Goal: Task Accomplishment & Management: Complete application form

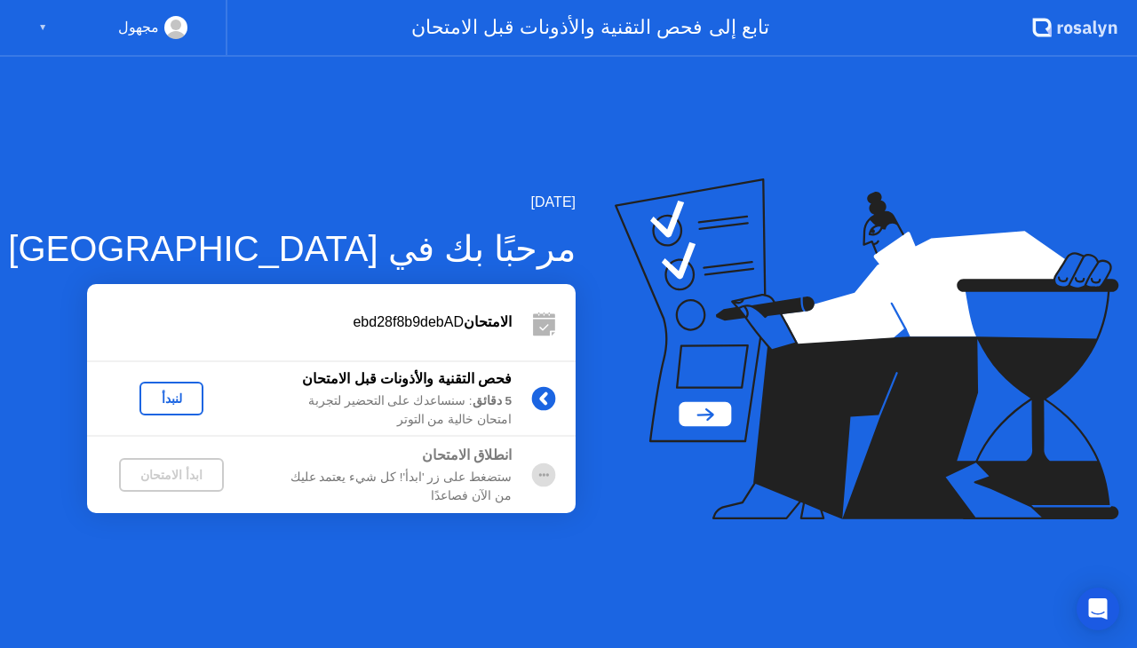
click at [48, 28] on div "مجهول ▼" at bounding box center [112, 27] width 149 height 23
click at [185, 395] on div "لنبدأ" at bounding box center [172, 399] width 50 height 14
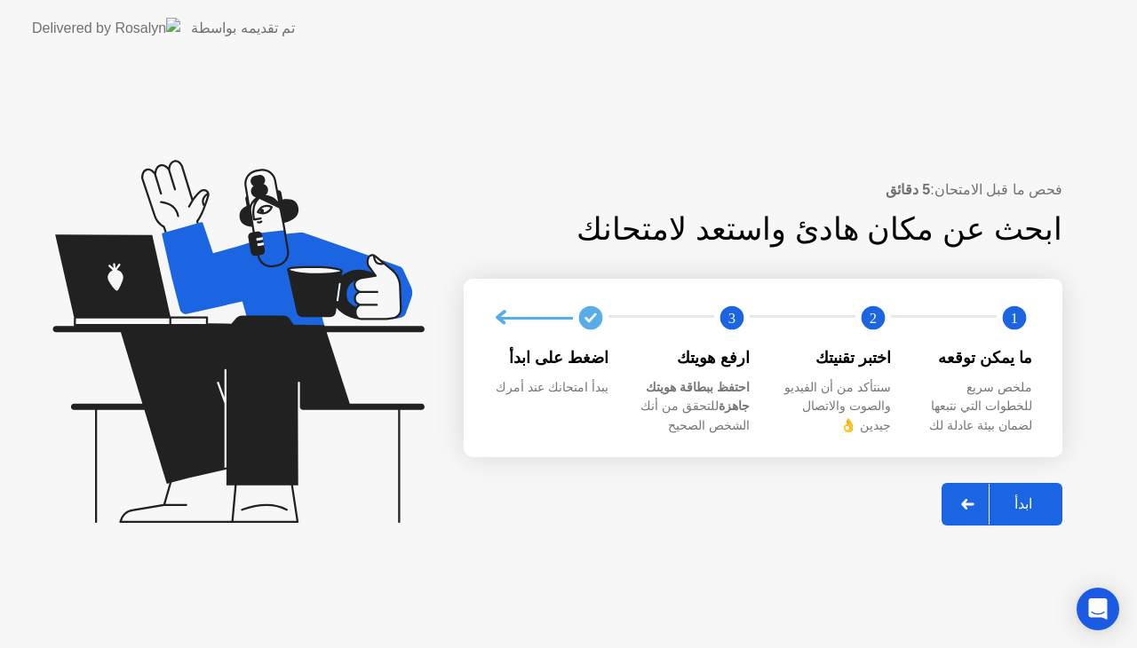
click at [989, 493] on div at bounding box center [968, 504] width 43 height 41
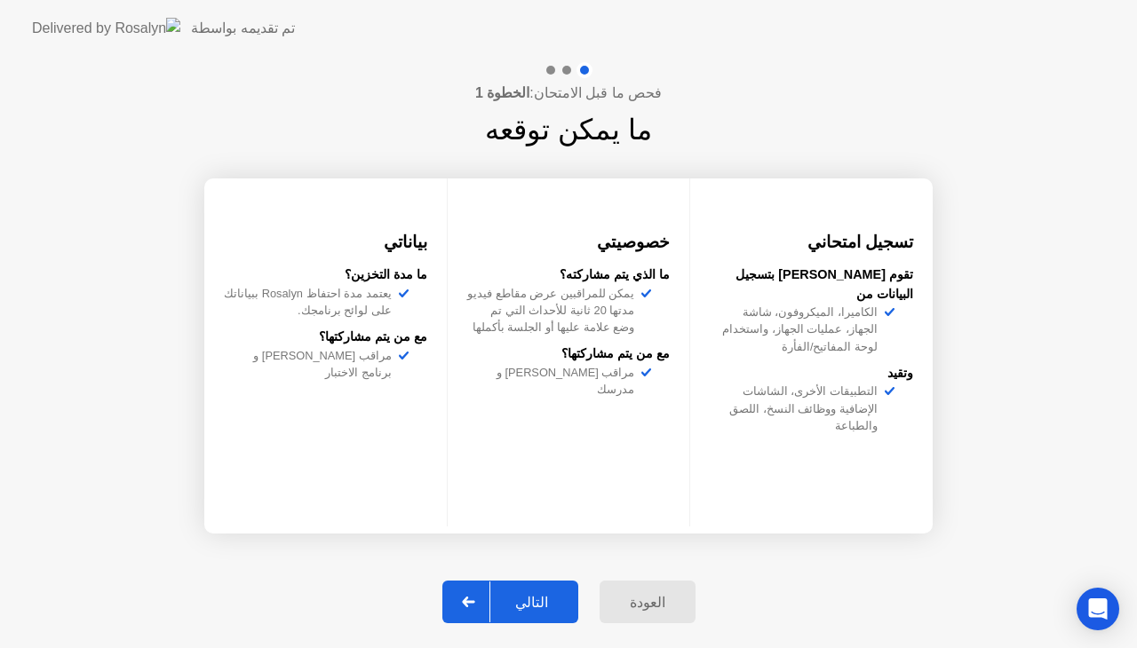
click at [471, 620] on div at bounding box center [469, 602] width 43 height 41
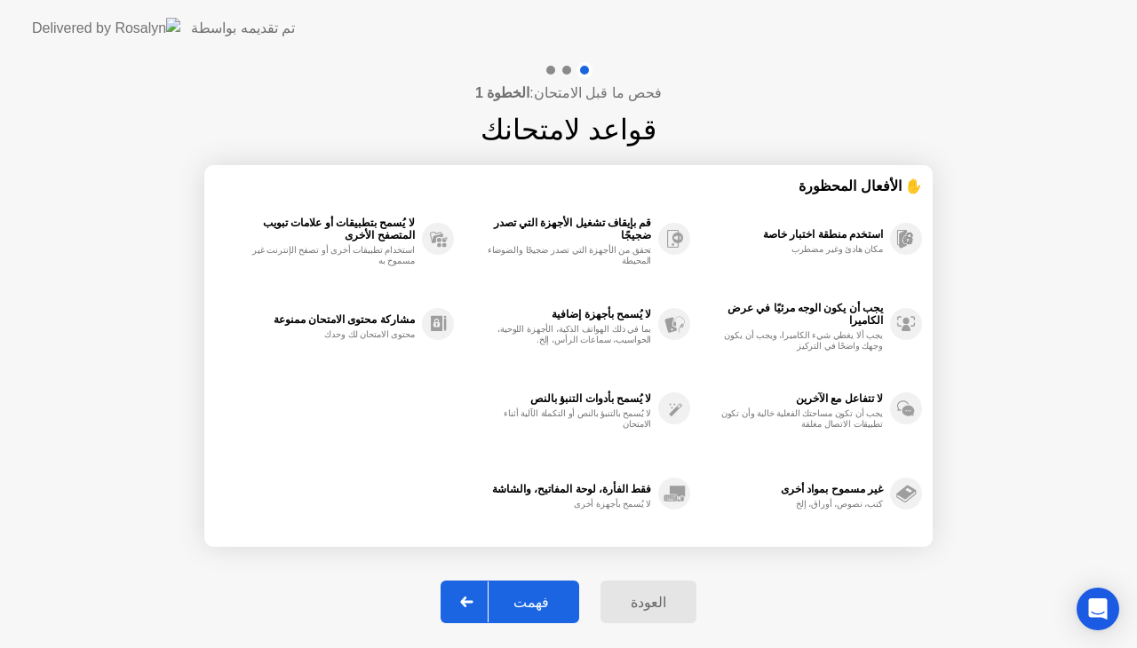
click at [481, 607] on div at bounding box center [467, 602] width 43 height 41
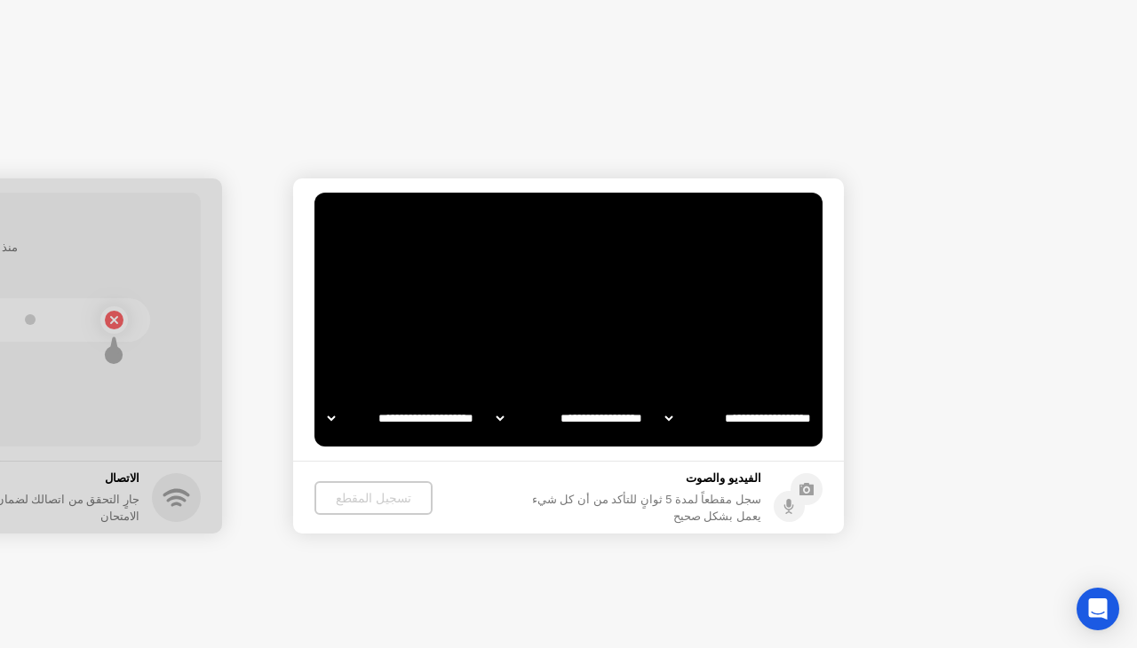
select select "**********"
select select "*******"
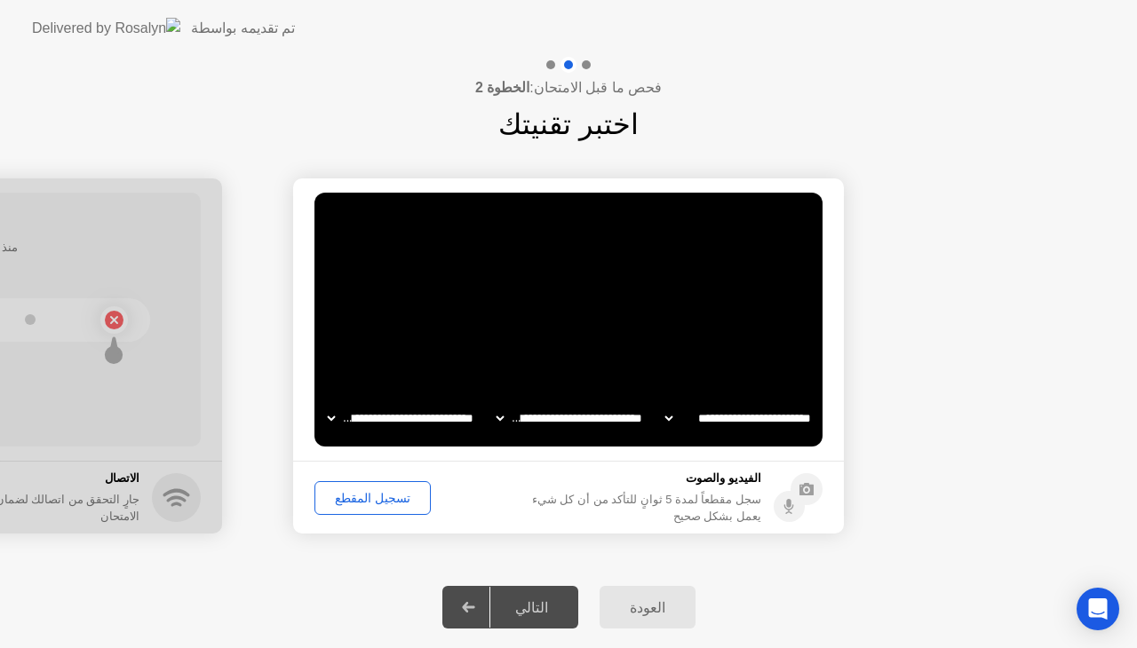
click at [387, 504] on div "تسجيل المقطع" at bounding box center [373, 498] width 104 height 14
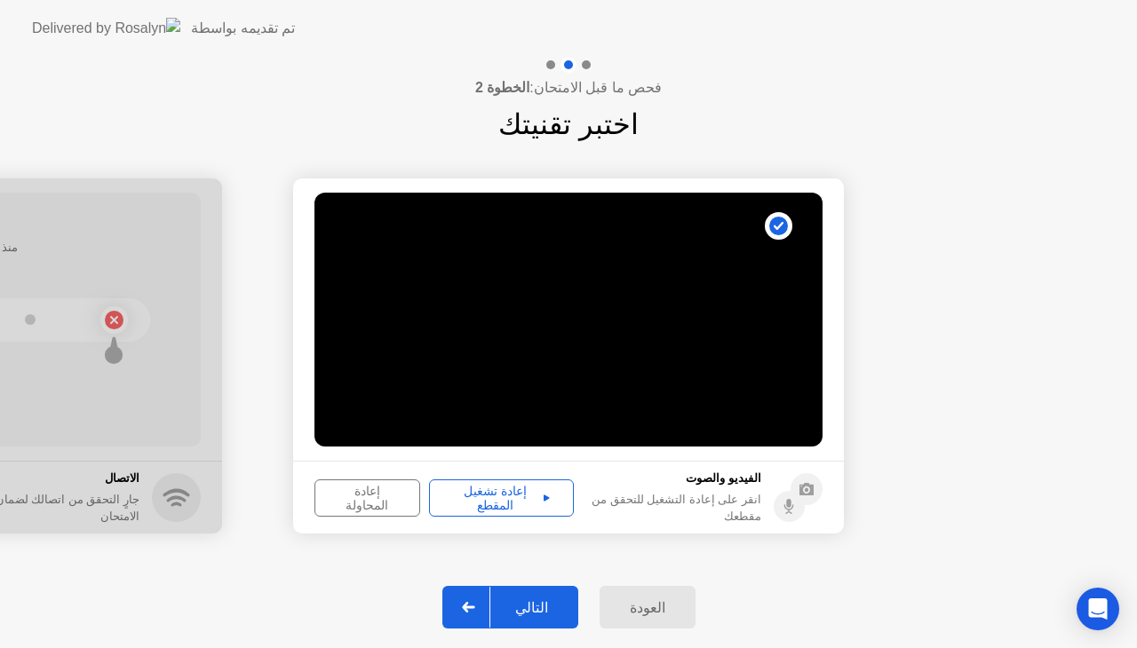
click at [465, 490] on div "إعادة تشغيل المقطع" at bounding box center [501, 498] width 132 height 28
click at [475, 613] on div at bounding box center [469, 607] width 43 height 41
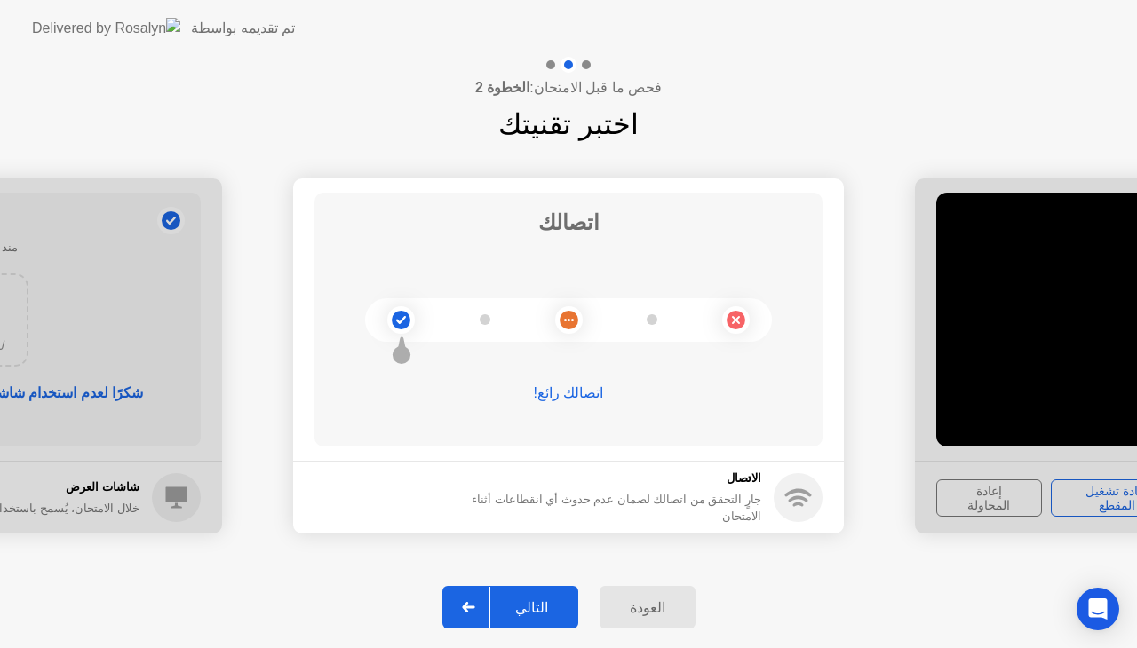
click at [501, 613] on div "التالي" at bounding box center [531, 607] width 83 height 17
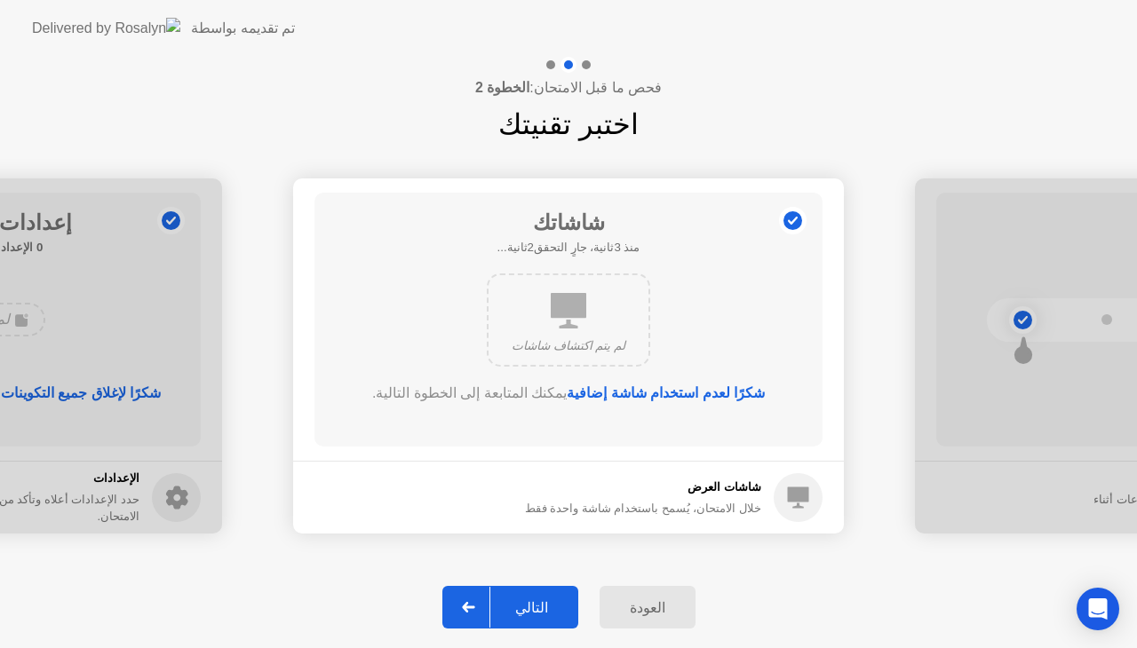
click at [490, 604] on div at bounding box center [469, 607] width 43 height 41
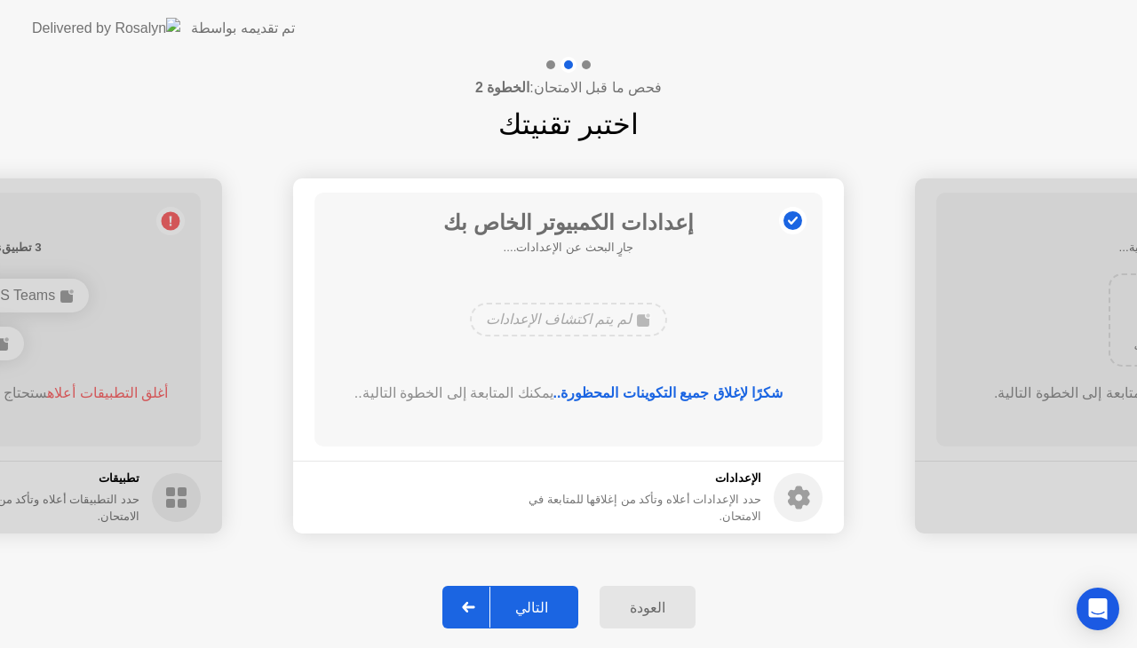
click at [490, 607] on div at bounding box center [469, 607] width 43 height 41
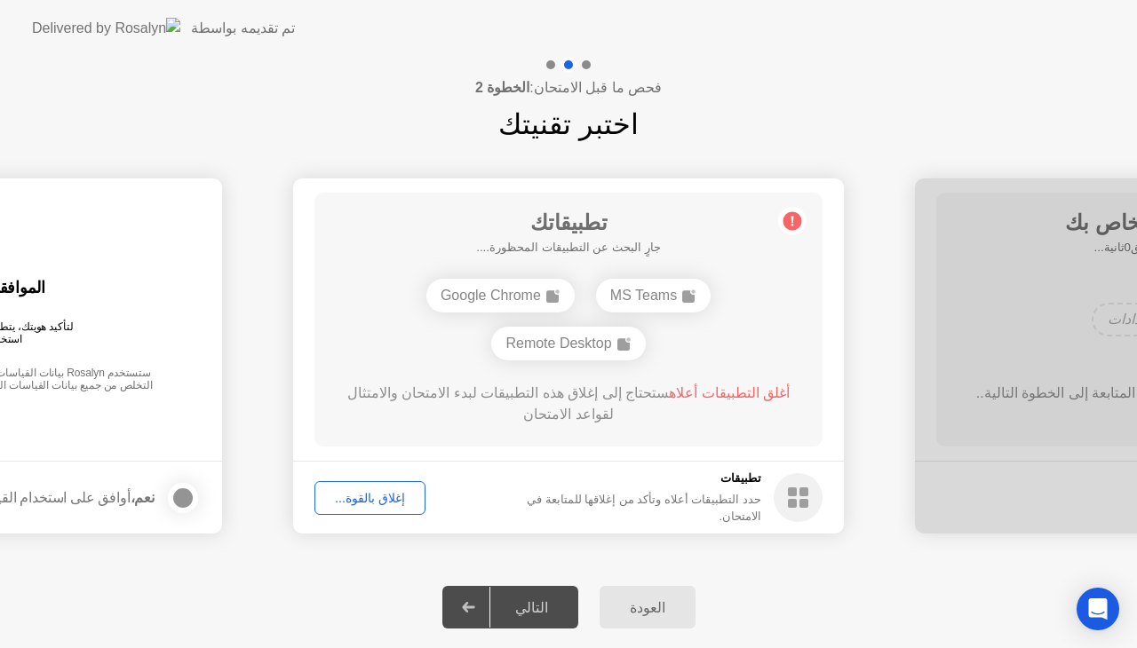
click at [398, 495] on div "إغلاق بالقوة..." at bounding box center [370, 498] width 99 height 14
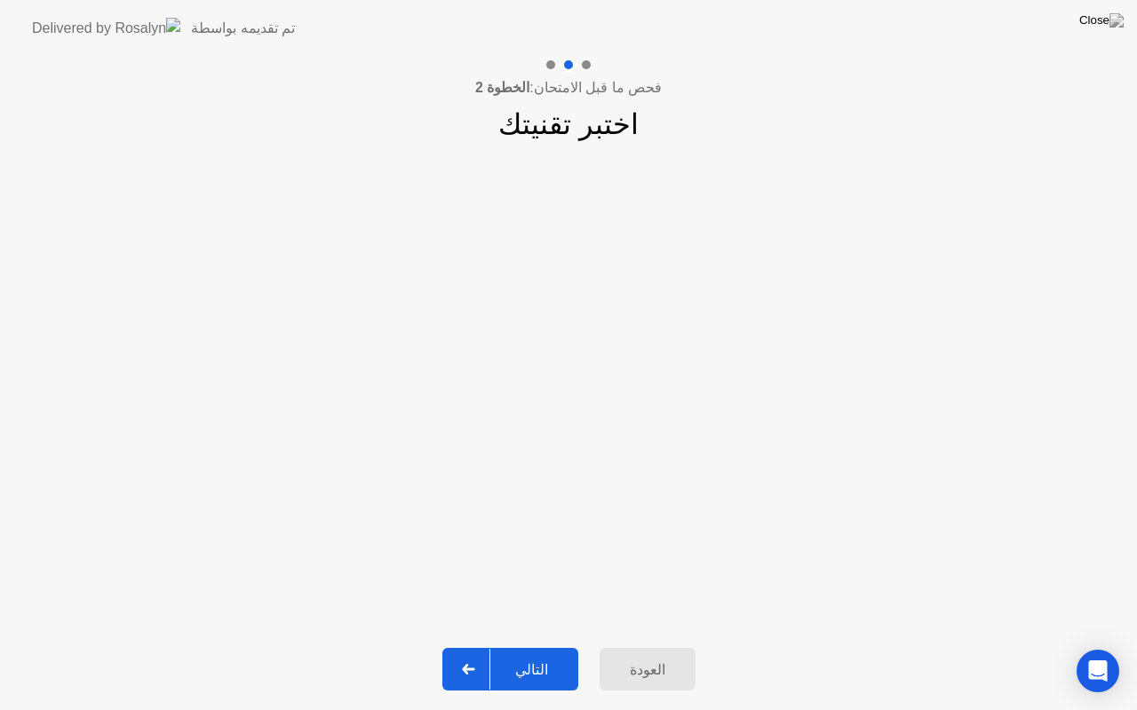
click at [486, 647] on div at bounding box center [469, 669] width 43 height 41
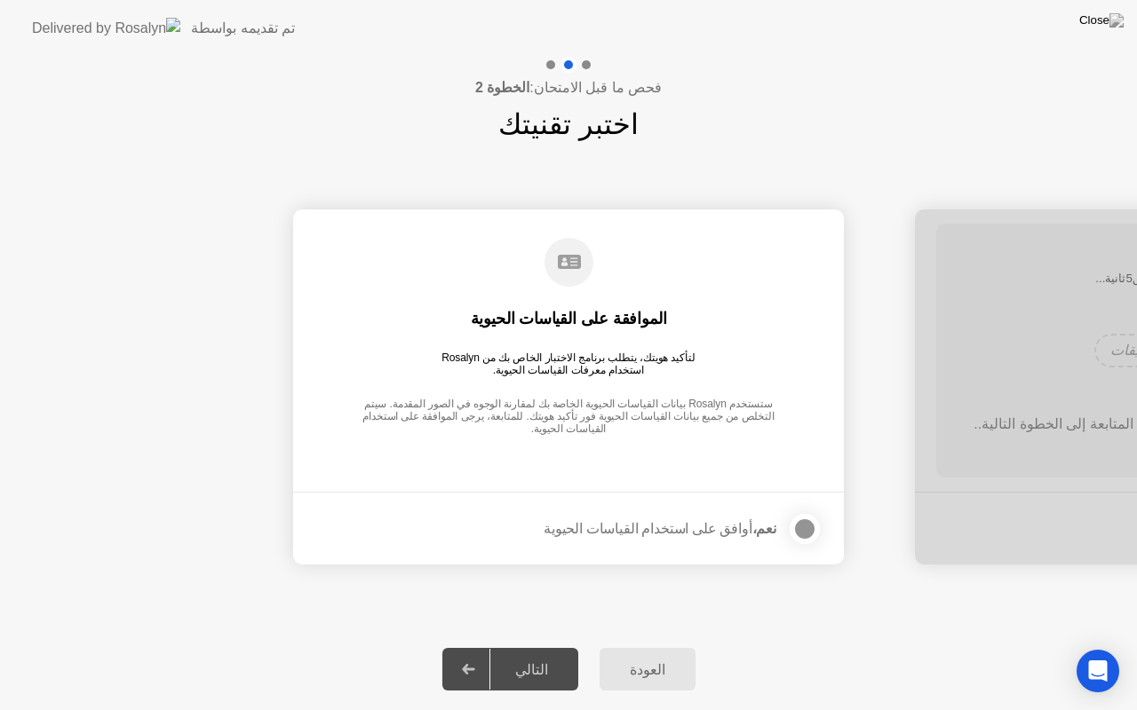
click at [805, 512] on label at bounding box center [799, 530] width 46 height 36
click at [487, 647] on div at bounding box center [469, 669] width 43 height 41
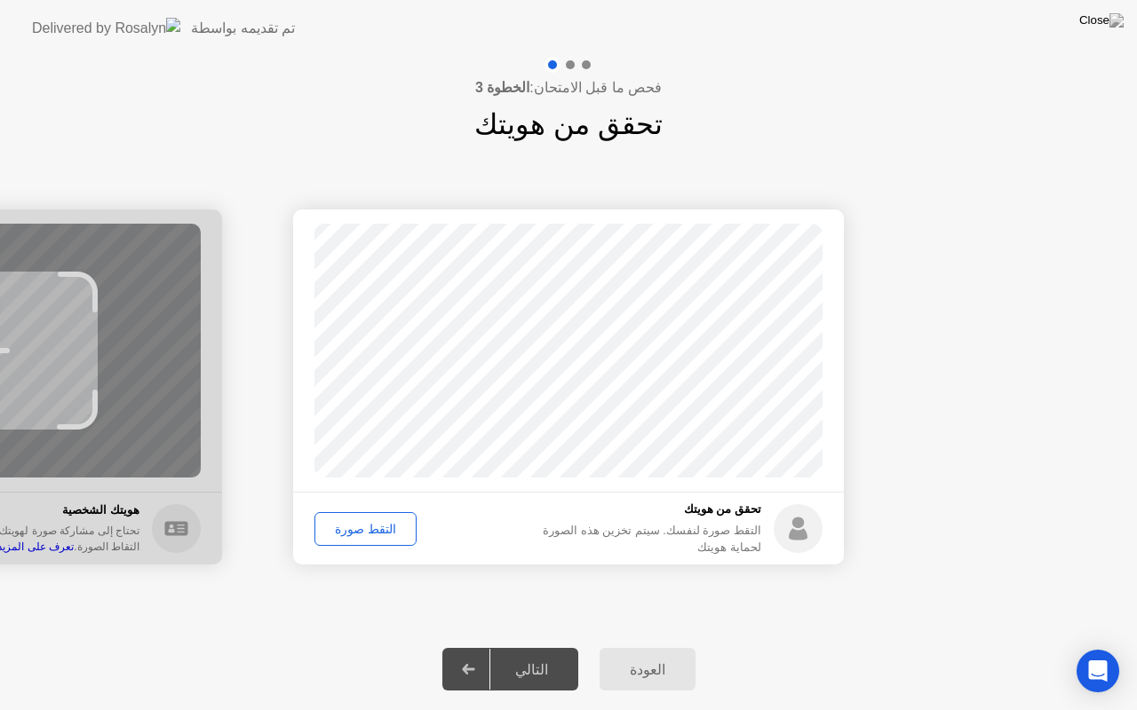
click at [378, 522] on div "التقط صورة" at bounding box center [366, 529] width 90 height 14
click at [376, 522] on div "إعادة الالتقاط" at bounding box center [369, 529] width 97 height 14
click at [376, 522] on div "التقط صورة" at bounding box center [366, 529] width 90 height 14
click at [487, 647] on div at bounding box center [469, 669] width 43 height 41
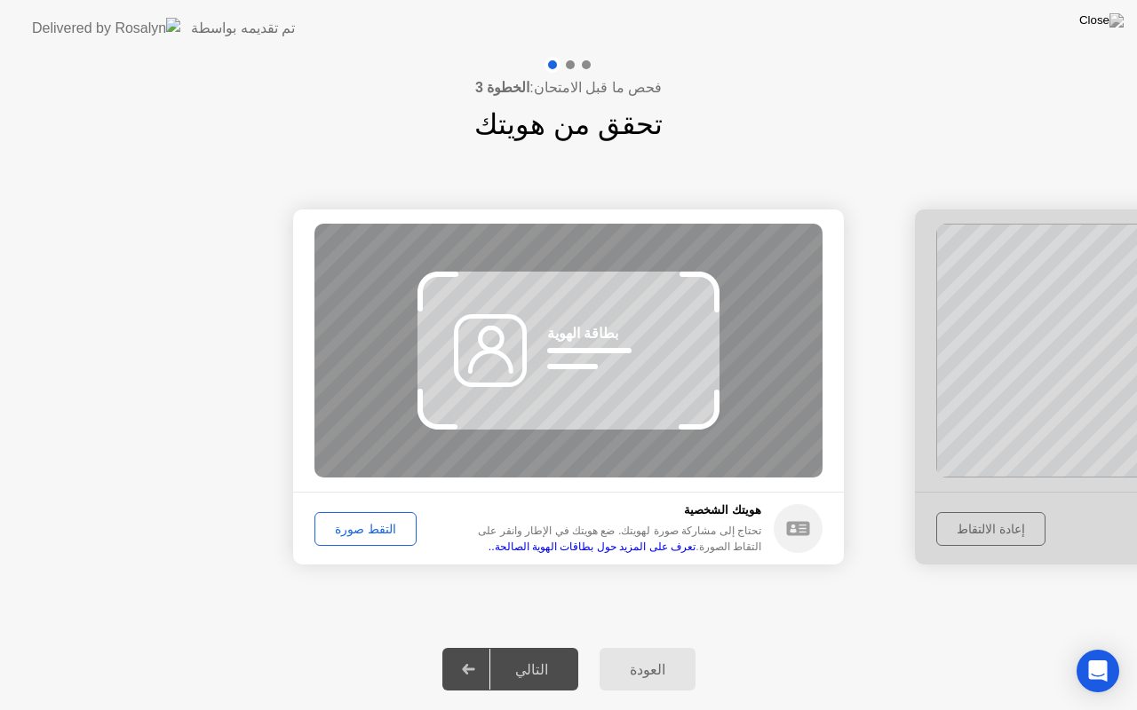
click at [653, 647] on button "العودة" at bounding box center [647, 669] width 96 height 43
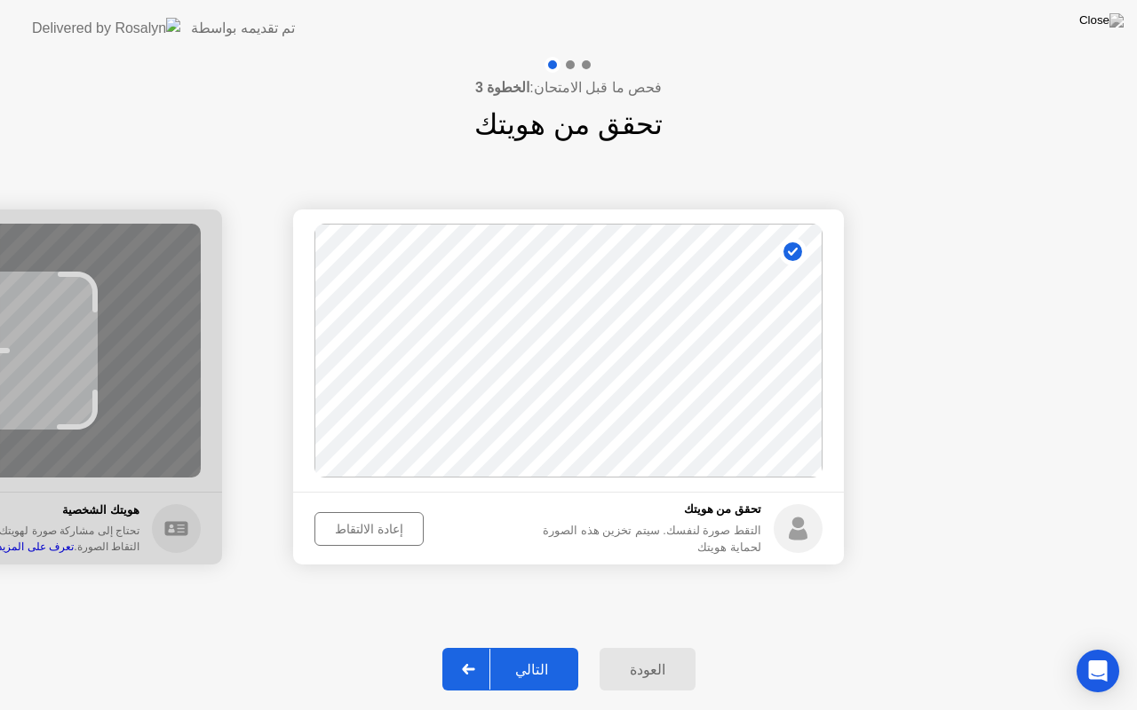
click at [385, 535] on div "إعادة الالتقاط" at bounding box center [369, 529] width 97 height 14
click at [411, 524] on div "التقط صورة" at bounding box center [369, 529] width 111 height 34
click at [384, 525] on div "التقط صورة" at bounding box center [366, 529] width 90 height 14
click at [486, 647] on div at bounding box center [469, 669] width 43 height 41
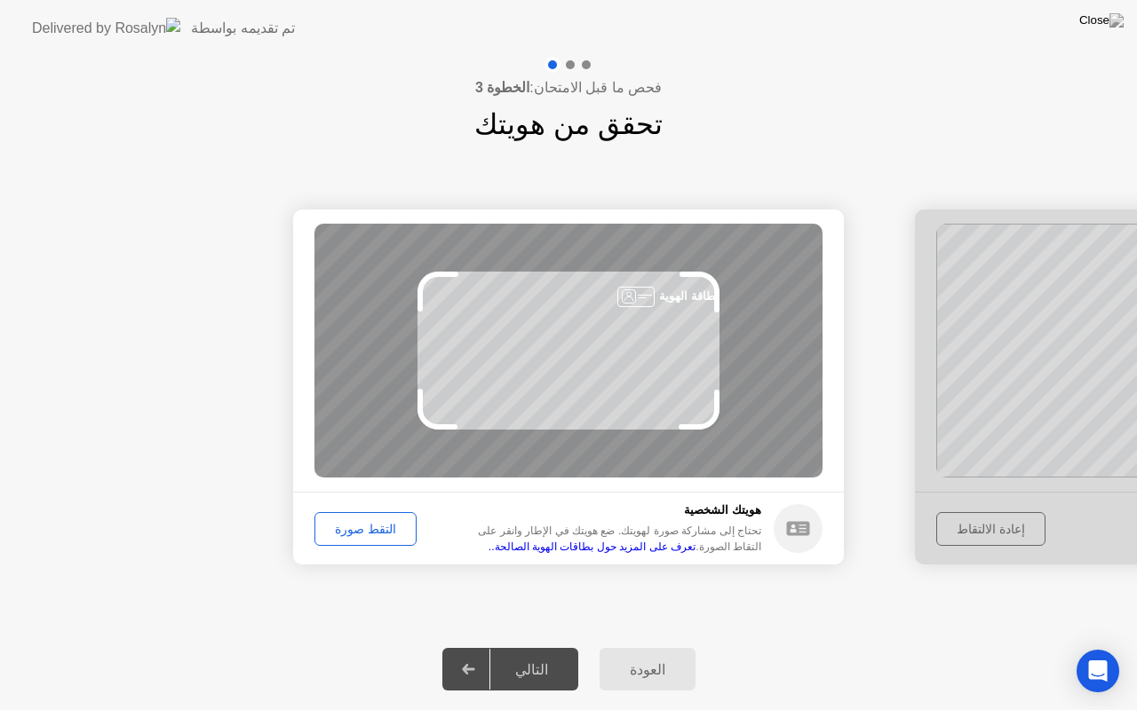
click at [374, 528] on div "التقط صورة" at bounding box center [366, 529] width 90 height 14
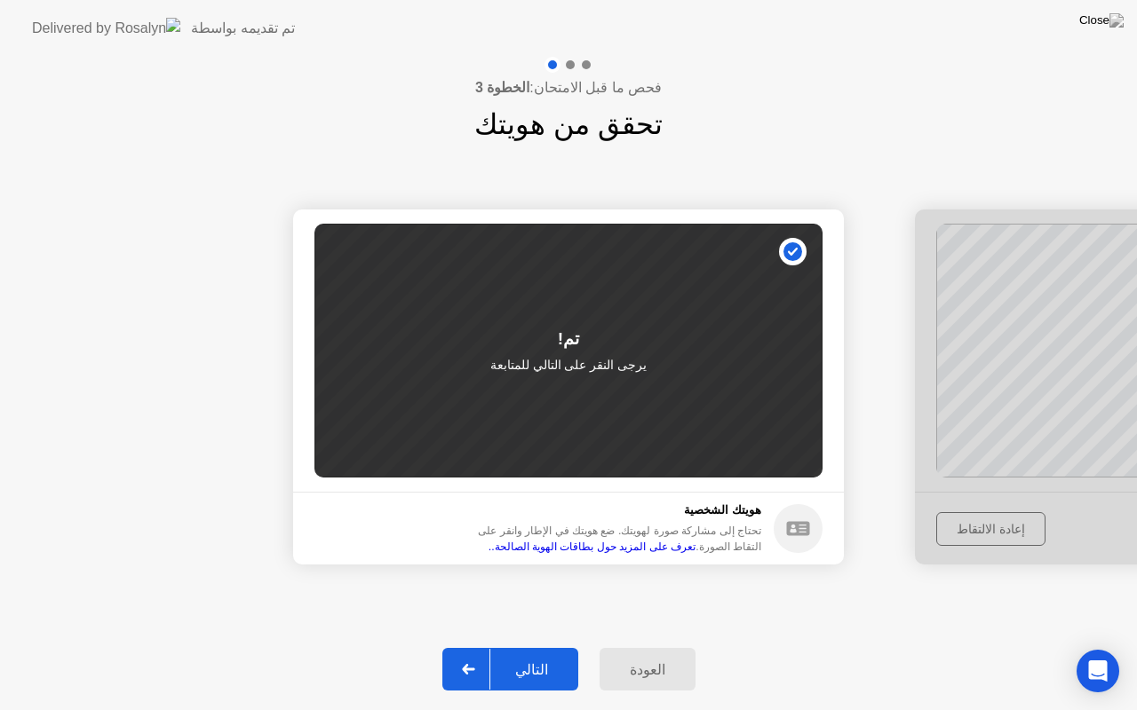
drag, startPoint x: 473, startPoint y: 694, endPoint x: 487, endPoint y: 676, distance: 22.9
click at [487, 647] on div "العودة التالي" at bounding box center [568, 670] width 1137 height 82
click at [487, 647] on div at bounding box center [469, 669] width 43 height 41
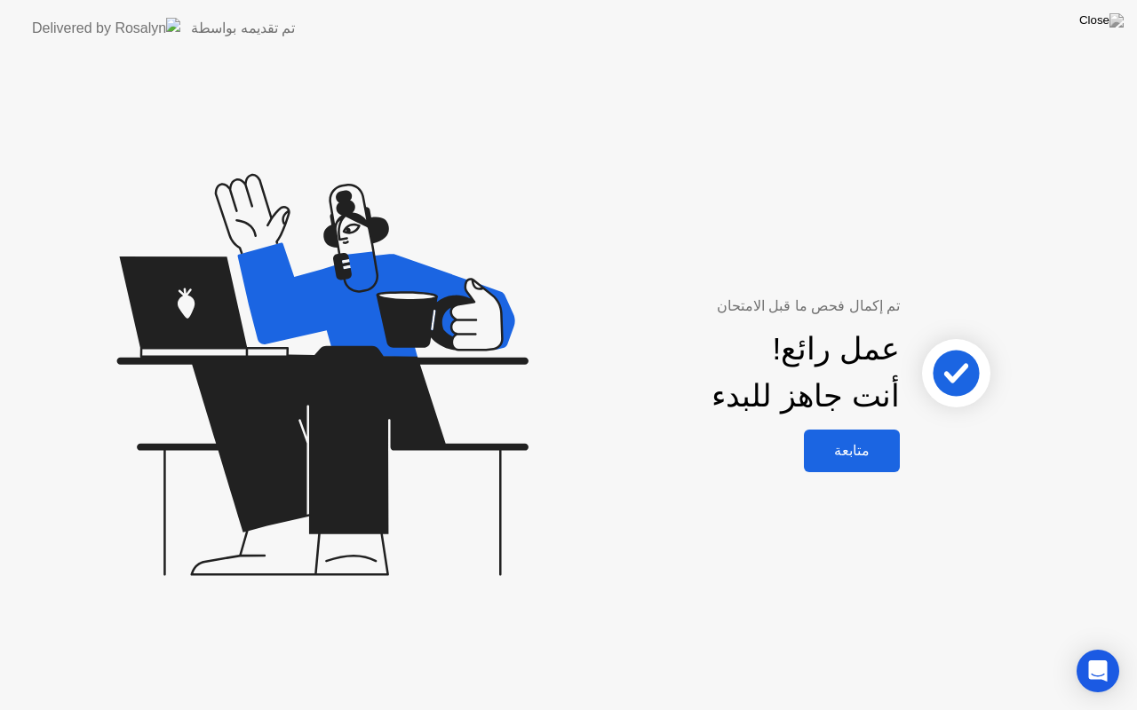
click at [879, 453] on div "متابعة" at bounding box center [851, 450] width 85 height 17
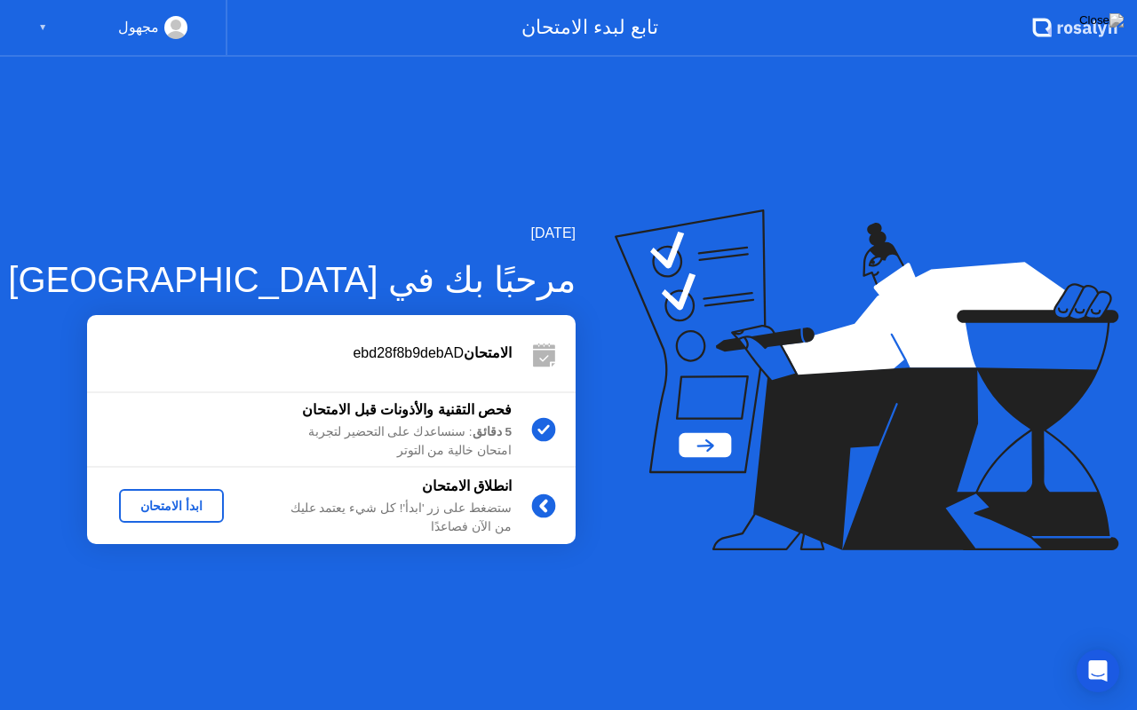
click at [171, 519] on button "ابدأ الامتحان" at bounding box center [171, 506] width 105 height 34
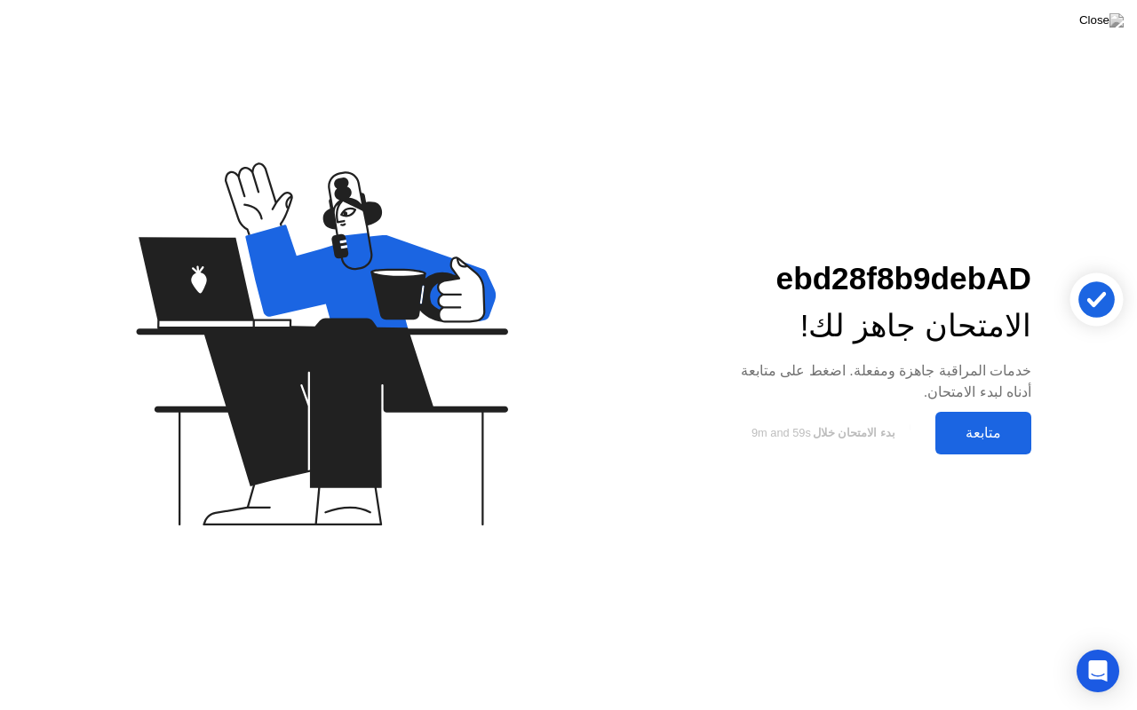
click at [987, 435] on div "متابعة" at bounding box center [982, 432] width 85 height 17
